Goal: Information Seeking & Learning: Learn about a topic

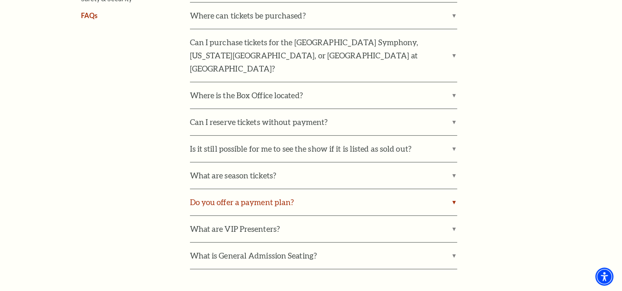
scroll to position [370, 0]
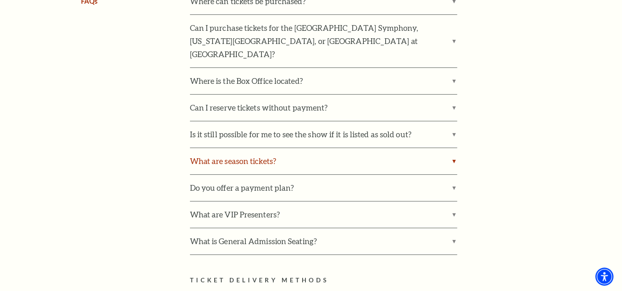
click at [265, 150] on label "What are season tickets?" at bounding box center [323, 161] width 267 height 26
click at [0, 0] on input "What are season tickets?" at bounding box center [0, 0] width 0 height 0
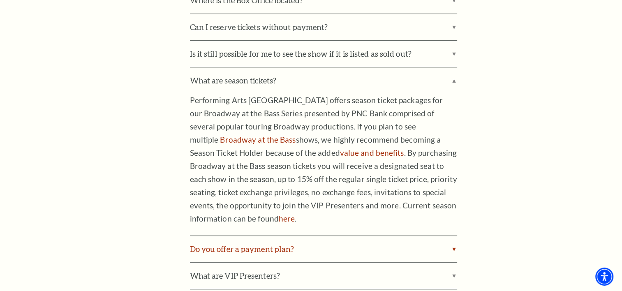
scroll to position [411, 0]
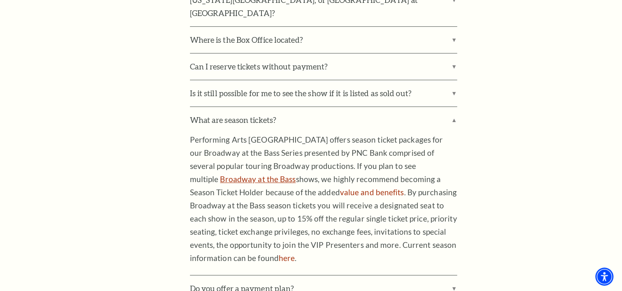
click at [296, 174] on link "Broadway at the Bass" at bounding box center [258, 178] width 76 height 9
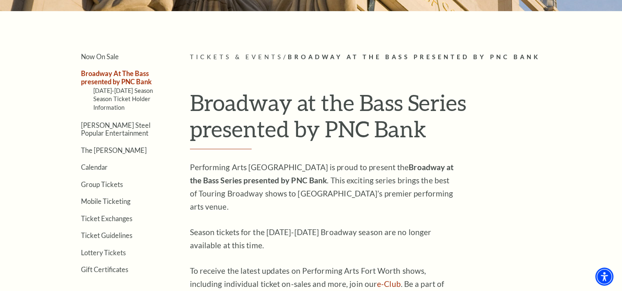
scroll to position [165, 0]
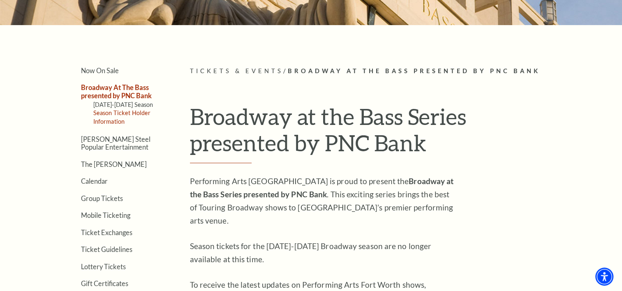
click at [113, 111] on link "Season Ticket Holder Information" at bounding box center [122, 116] width 58 height 15
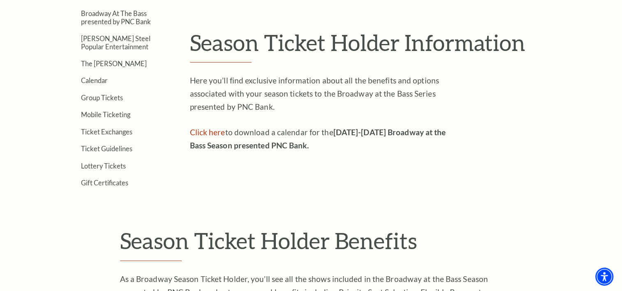
scroll to position [247, 0]
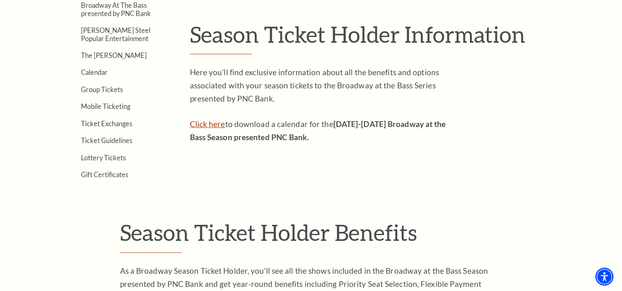
click at [201, 124] on link "Click here" at bounding box center [207, 123] width 35 height 9
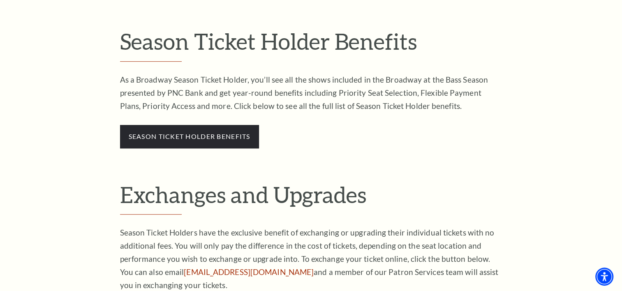
scroll to position [452, 0]
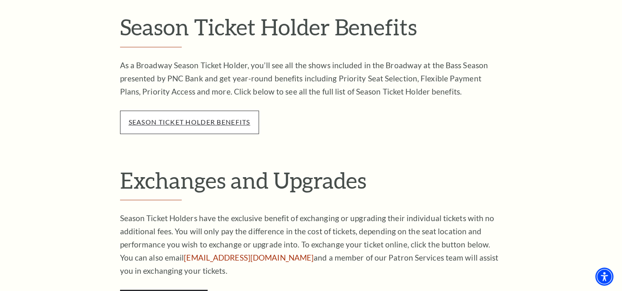
click at [207, 118] on link "season ticket holder benefits" at bounding box center [190, 122] width 122 height 8
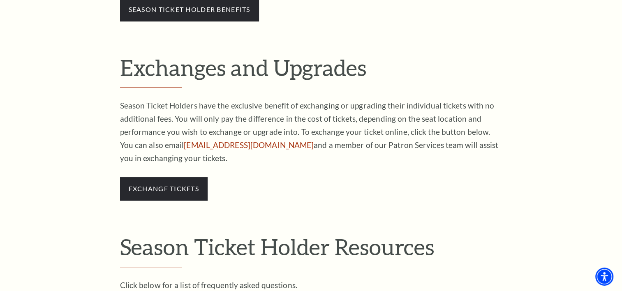
scroll to position [576, 0]
